Goal: Book appointment/travel/reservation

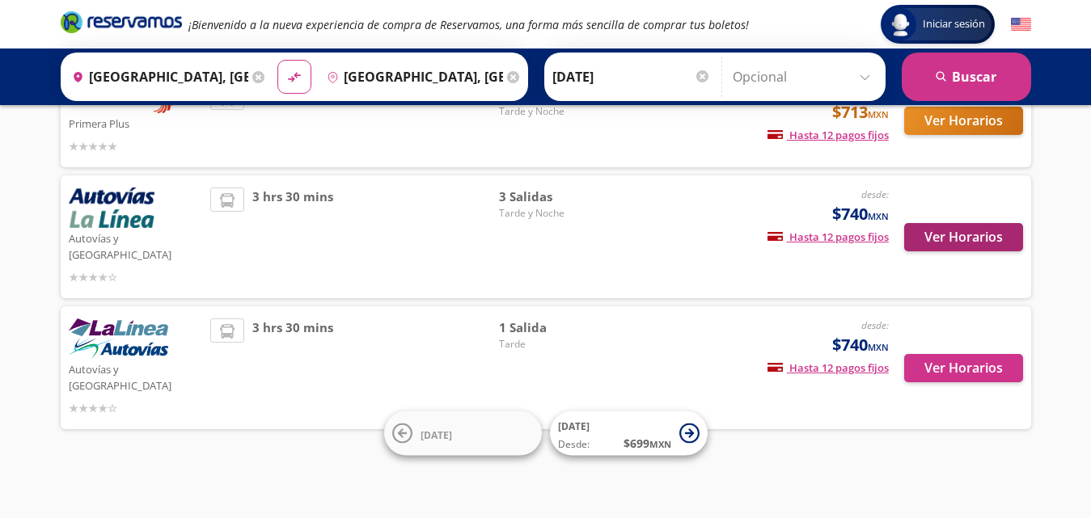
scroll to position [308, 0]
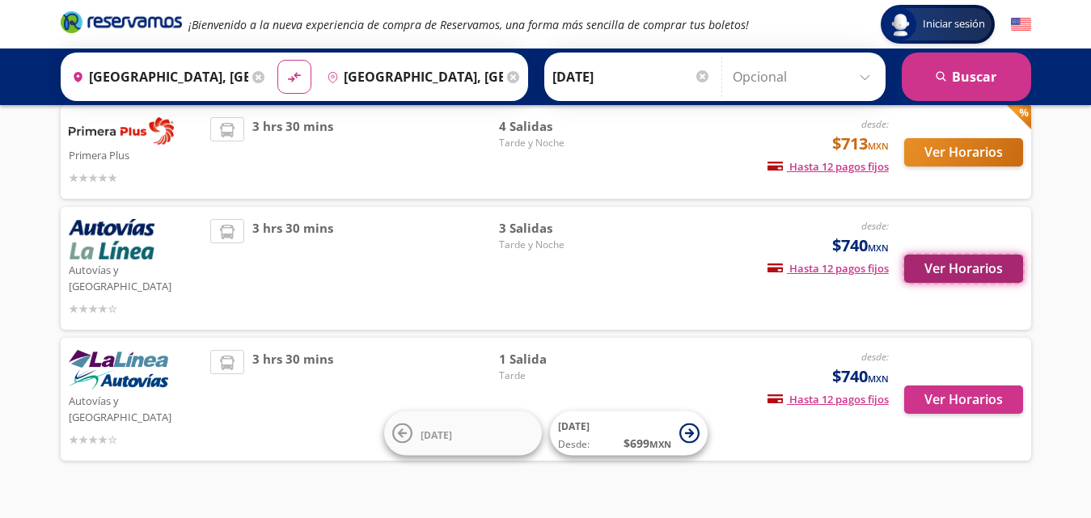
click at [977, 255] on button "Ver Horarios" at bounding box center [963, 269] width 119 height 28
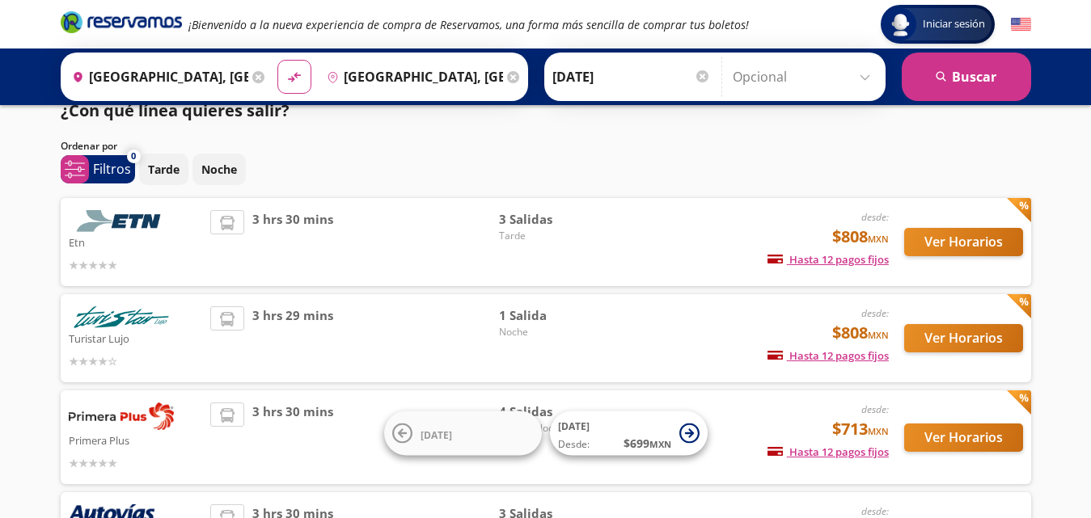
scroll to position [21, 0]
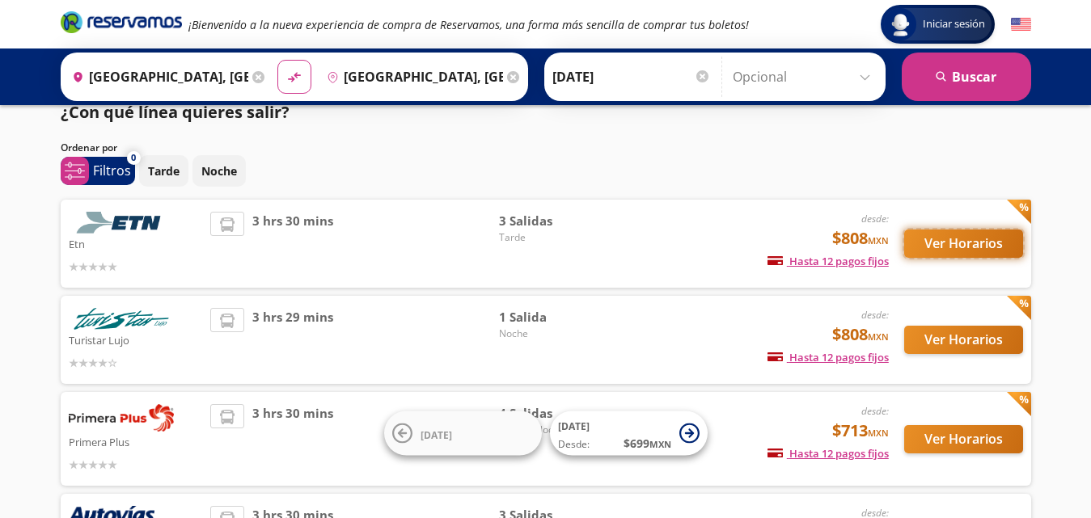
click at [936, 238] on button "Ver Horarios" at bounding box center [963, 244] width 119 height 28
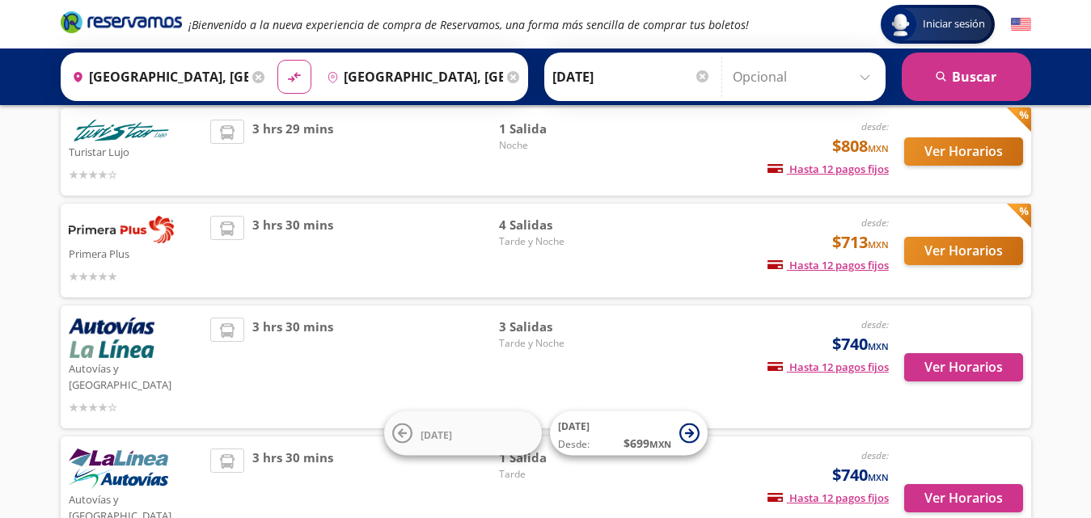
scroll to position [246, 0]
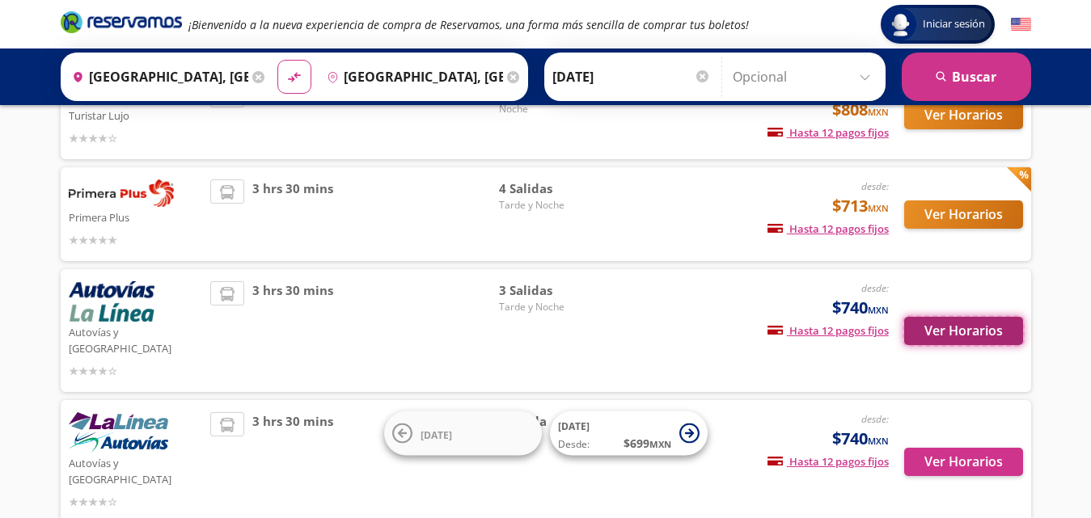
click at [967, 317] on button "Ver Horarios" at bounding box center [963, 331] width 119 height 28
